Goal: Task Accomplishment & Management: Manage account settings

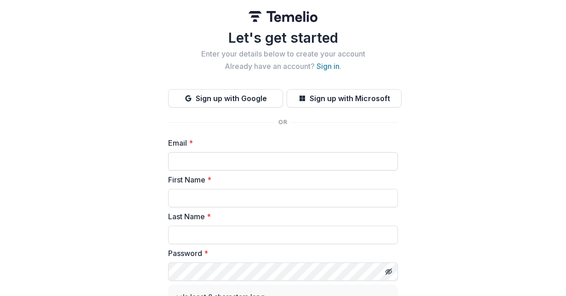
click at [200, 166] on input "Email *" at bounding box center [283, 161] width 230 height 18
type input "**********"
type input "*****"
type input "******"
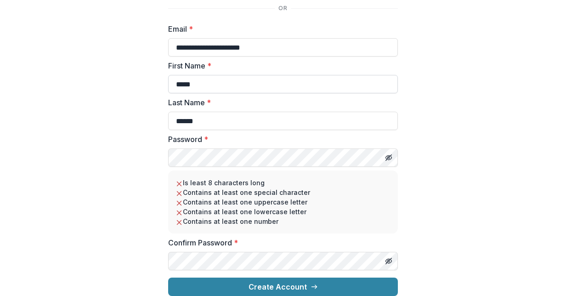
scroll to position [121, 0]
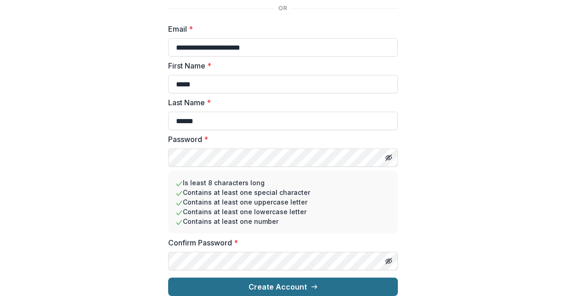
click at [238, 277] on button "Create Account" at bounding box center [283, 286] width 230 height 18
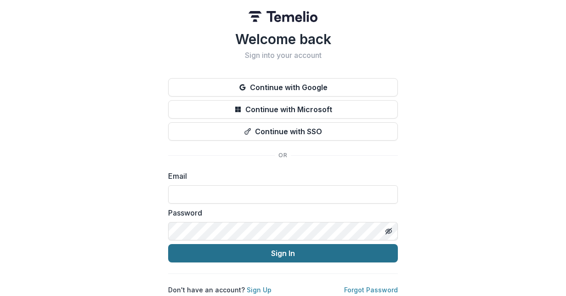
type input "**********"
click at [286, 250] on button "Sign In" at bounding box center [283, 253] width 230 height 18
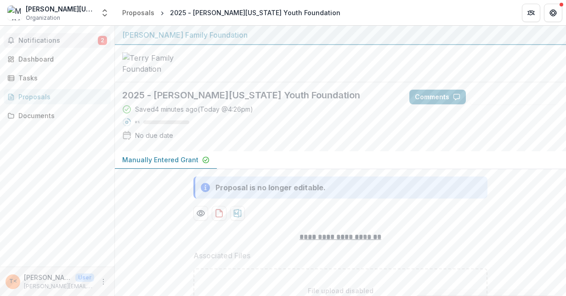
click at [37, 42] on span "Notifications" at bounding box center [57, 41] width 79 height 8
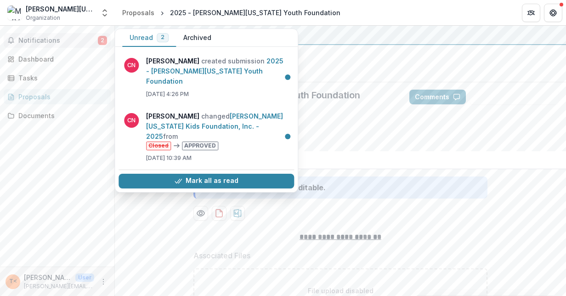
click at [443, 151] on div "2025 - [PERSON_NAME][US_STATE] Youth Foundation Saved 4 minutes ago ( [DATE] @ …" at bounding box center [340, 116] width 451 height 69
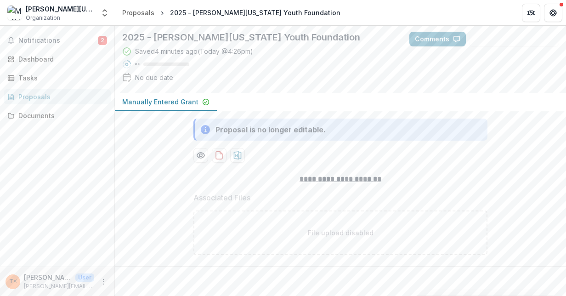
scroll to position [88, 0]
click at [30, 40] on span "Notifications" at bounding box center [57, 41] width 79 height 8
click at [36, 60] on div "Dashboard" at bounding box center [60, 59] width 85 height 10
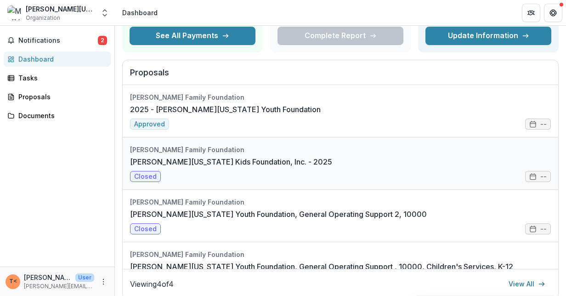
click at [167, 156] on link "[PERSON_NAME][US_STATE] Kids Foundation, Inc. - 2025" at bounding box center [231, 161] width 202 height 11
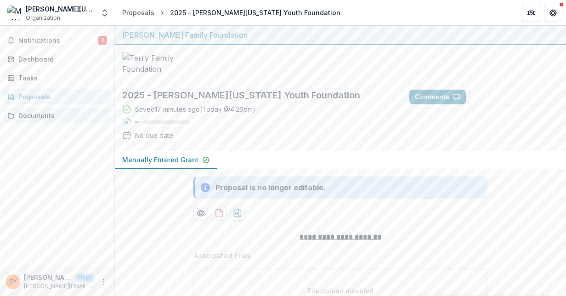
click at [39, 117] on div "Documents" at bounding box center [60, 116] width 85 height 10
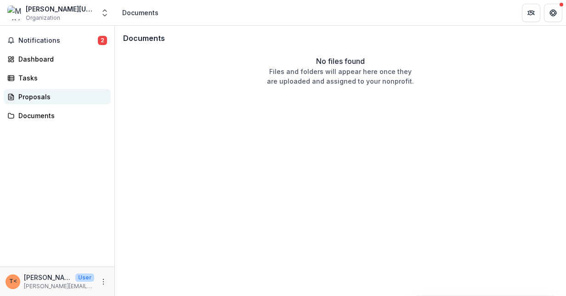
click at [32, 98] on div "Proposals" at bounding box center [60, 97] width 85 height 10
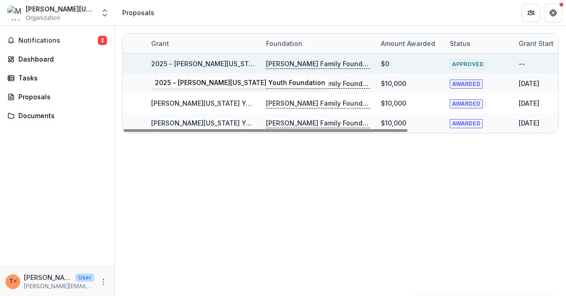
click at [203, 63] on link "2025 - [PERSON_NAME][US_STATE] Youth Foundation" at bounding box center [236, 64] width 170 height 8
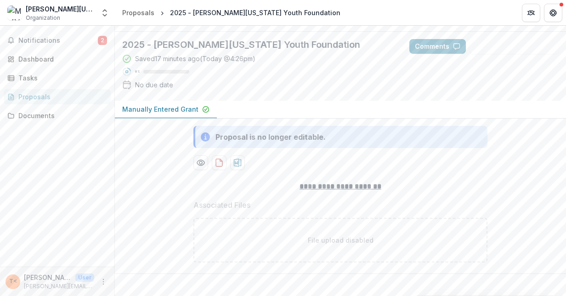
scroll to position [88, 0]
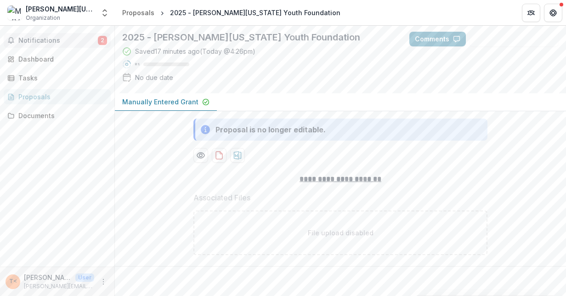
click at [60, 46] on button "Notifications 2" at bounding box center [57, 40] width 107 height 15
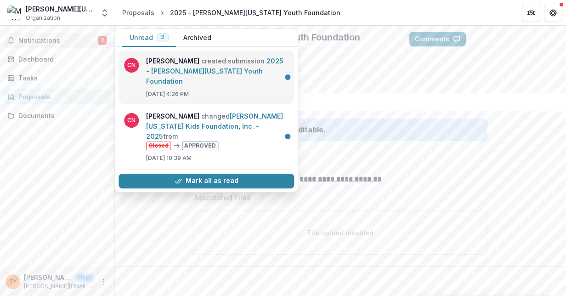
click at [161, 71] on link "2025 - [PERSON_NAME][US_STATE] Youth Foundation" at bounding box center [214, 71] width 137 height 28
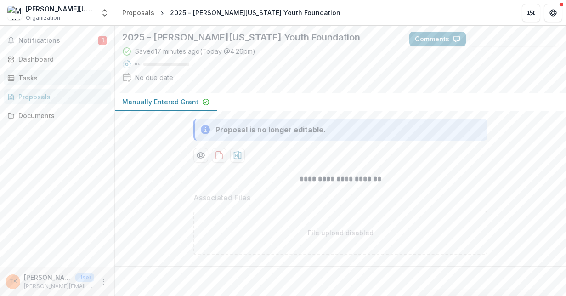
click at [35, 81] on div "Tasks" at bounding box center [60, 78] width 85 height 10
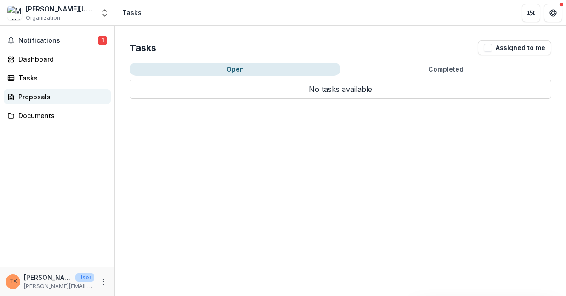
click at [45, 97] on div "Proposals" at bounding box center [60, 97] width 85 height 10
